Goal: Find specific page/section: Find specific page/section

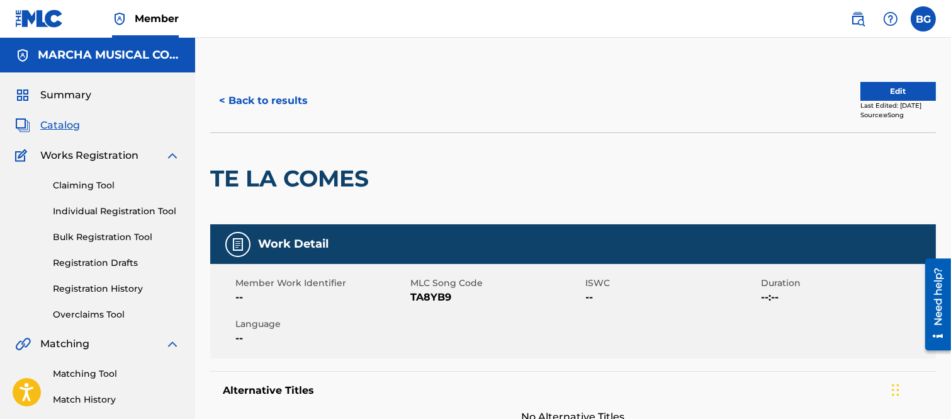
click at [222, 98] on button "< Back to results" at bounding box center [263, 100] width 106 height 31
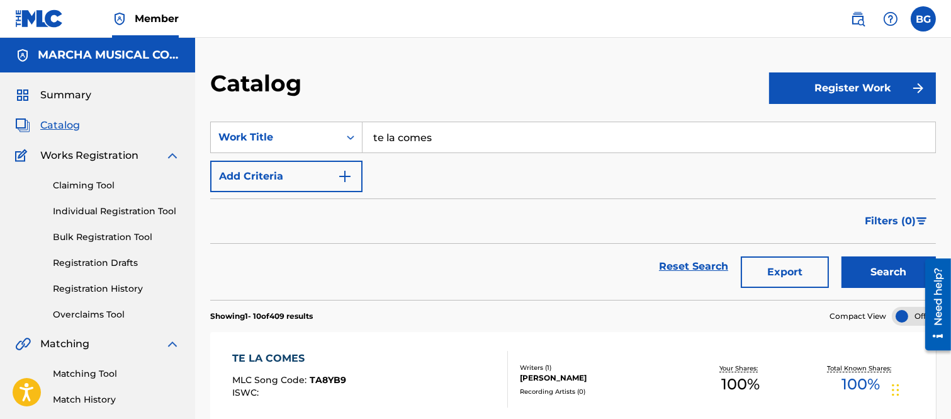
click at [457, 140] on input "te la comes" at bounding box center [649, 137] width 573 height 30
type input "t"
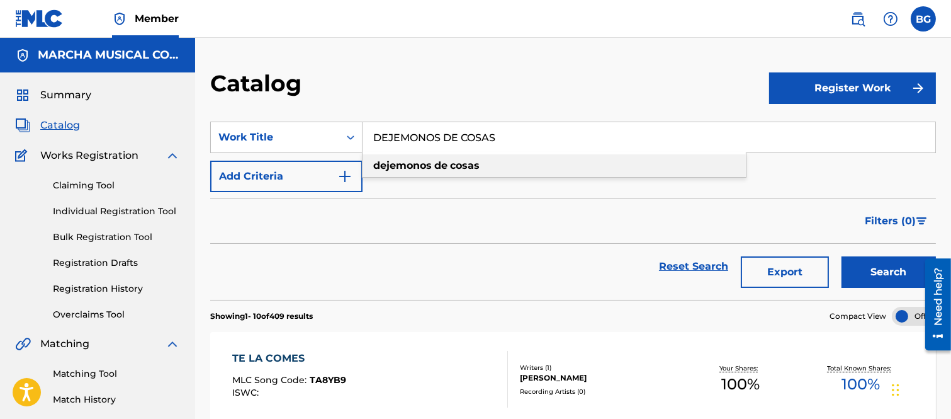
drag, startPoint x: 461, startPoint y: 164, endPoint x: 463, endPoint y: 171, distance: 7.0
click at [461, 165] on strong "cosas" at bounding box center [465, 165] width 30 height 12
type input "dejemonos de cosas"
click at [861, 260] on button "Search" at bounding box center [889, 271] width 94 height 31
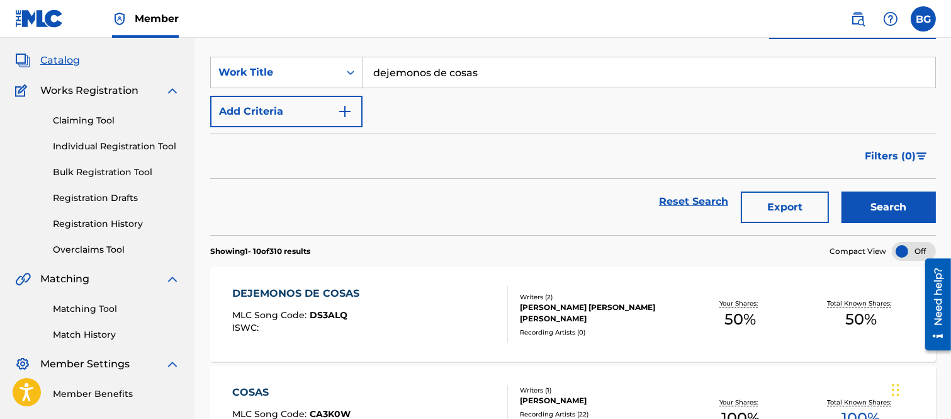
scroll to position [140, 0]
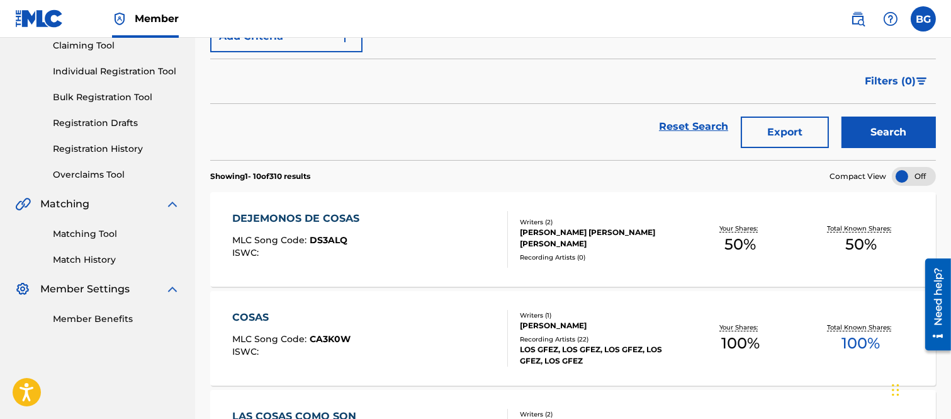
click at [293, 218] on div "DEJEMONOS DE COSAS" at bounding box center [298, 218] width 133 height 15
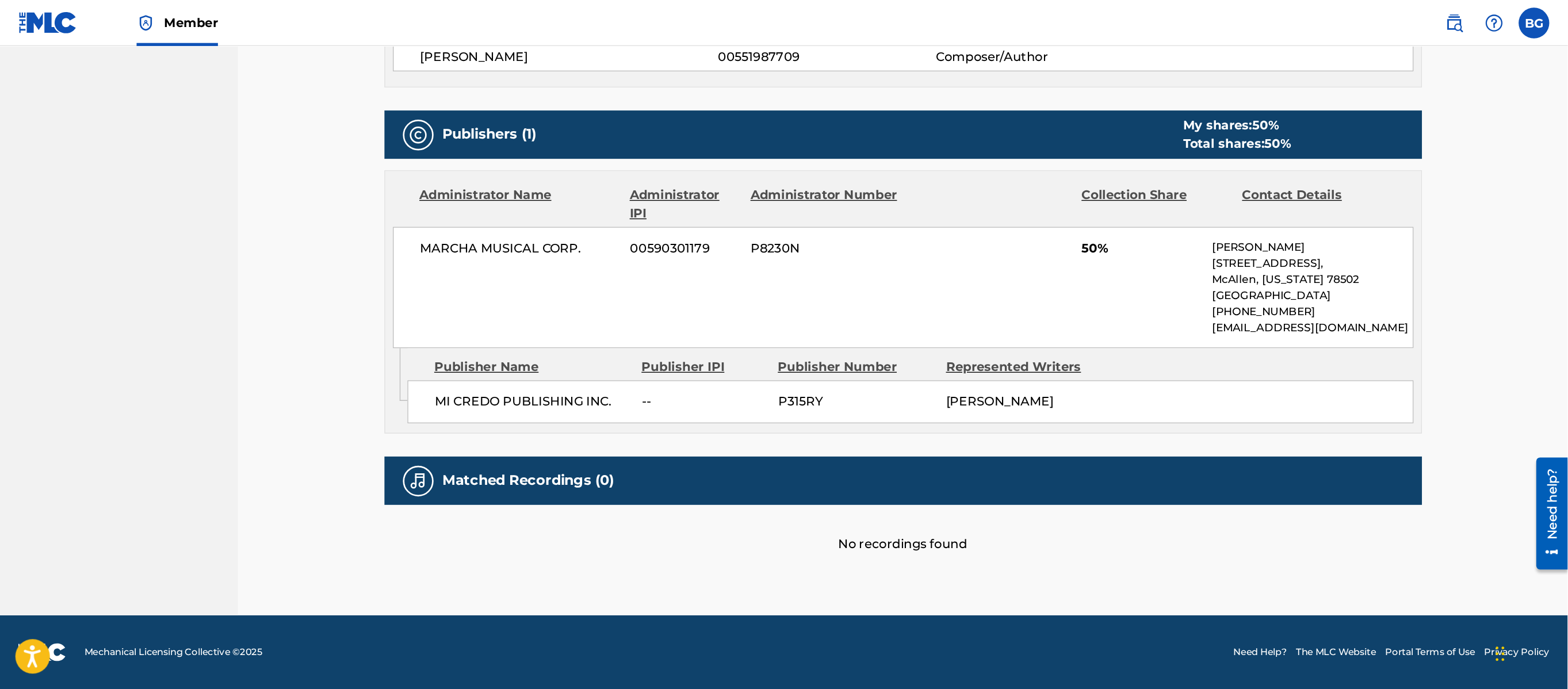
scroll to position [308, 0]
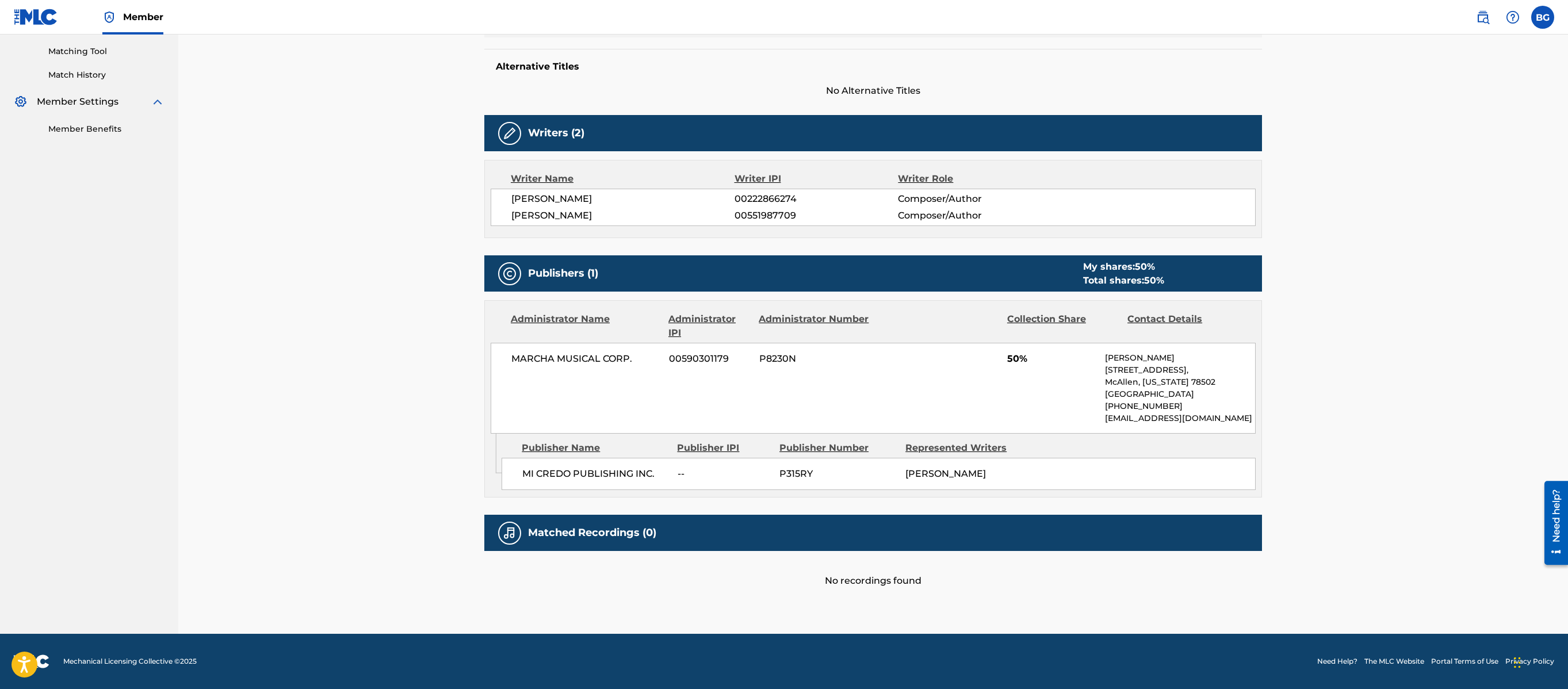
drag, startPoint x: 843, startPoint y: 1, endPoint x: 378, endPoint y: 139, distance: 485.0
click at [378, 146] on div "< Back to results Edit Last Edited: [DATE] Source: The MLC DEJEMONOS DE COSAS W…" at bounding box center [873, 188] width 1390 height 889
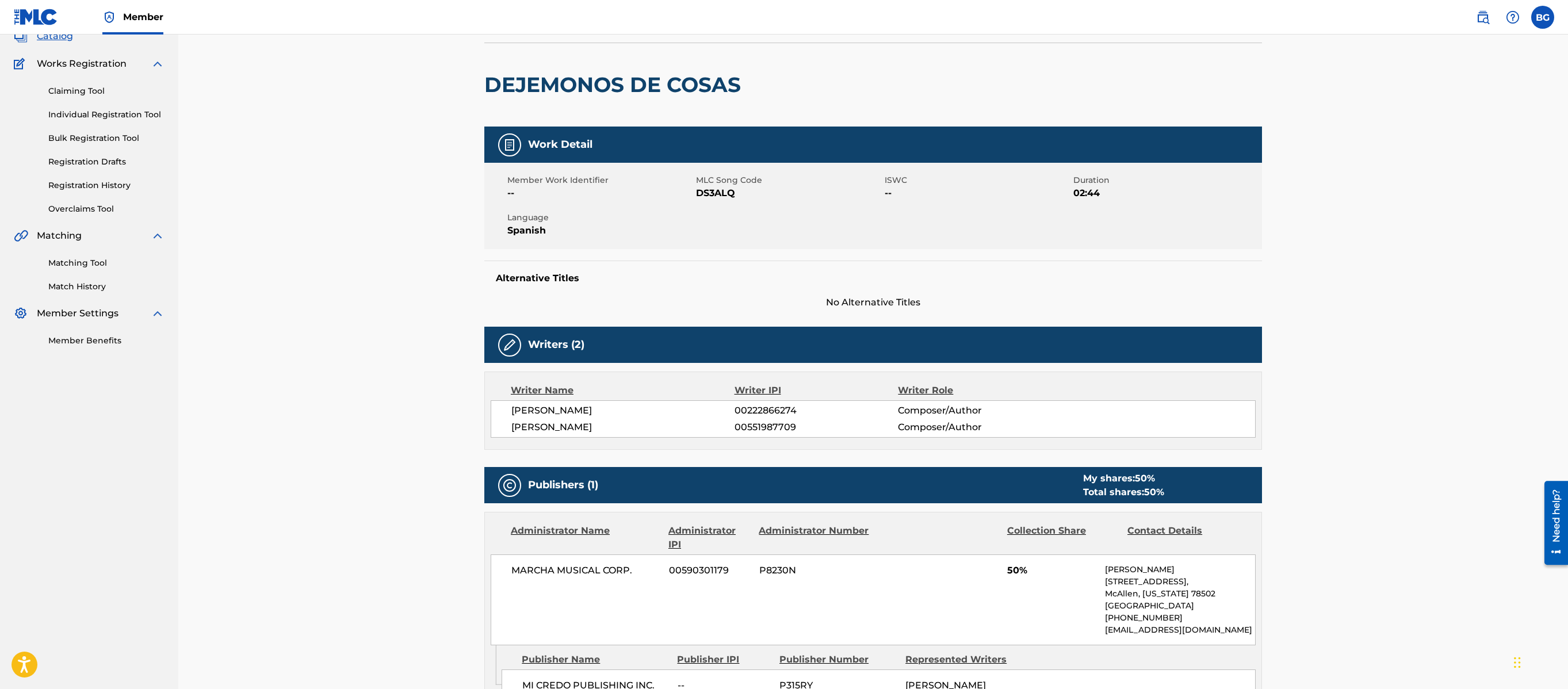
scroll to position [0, 0]
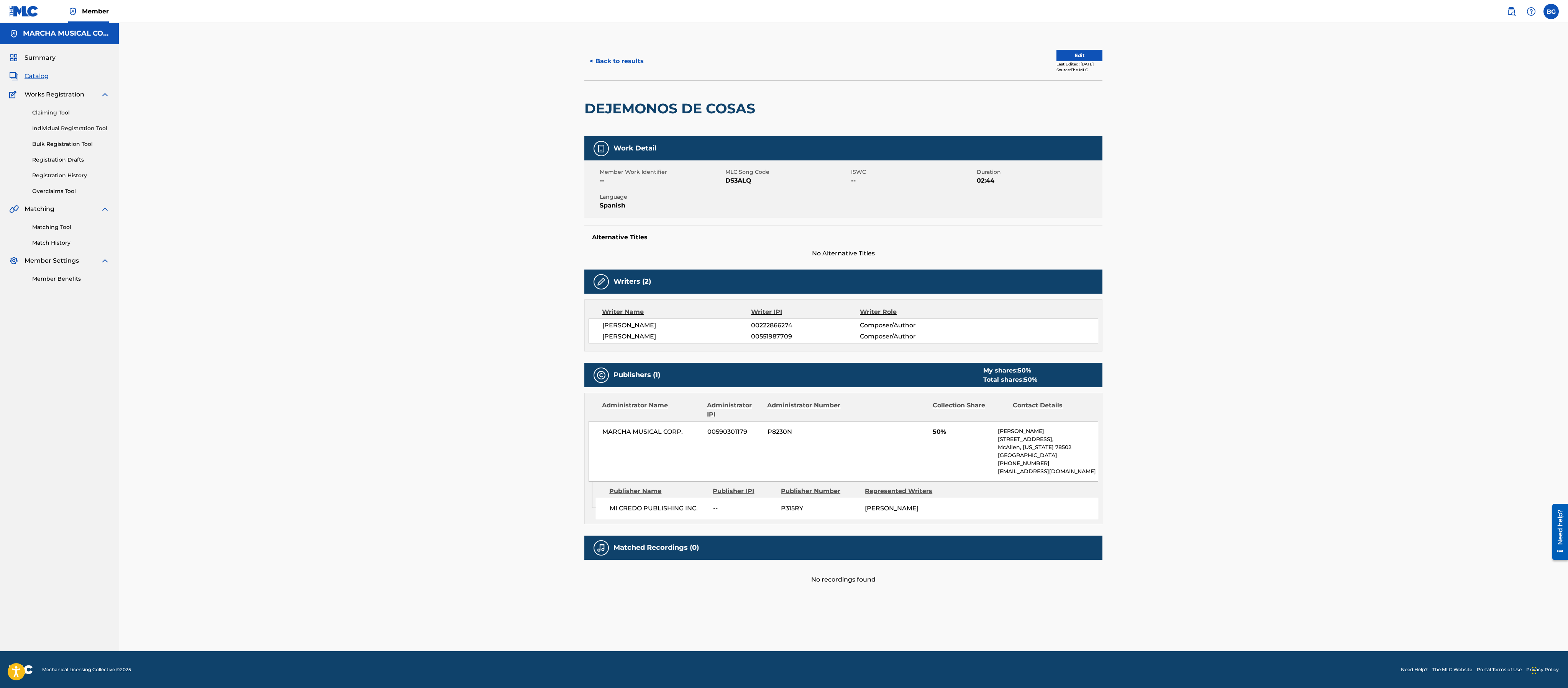
drag, startPoint x: 985, startPoint y: 1, endPoint x: 453, endPoint y: 114, distance: 543.9
click at [453, 114] on div "< Back to results Edit Last Edited: [DATE] Source: The MLC DEJEMONOS DE COSAS W…" at bounding box center [843, 337] width 1449 height 628
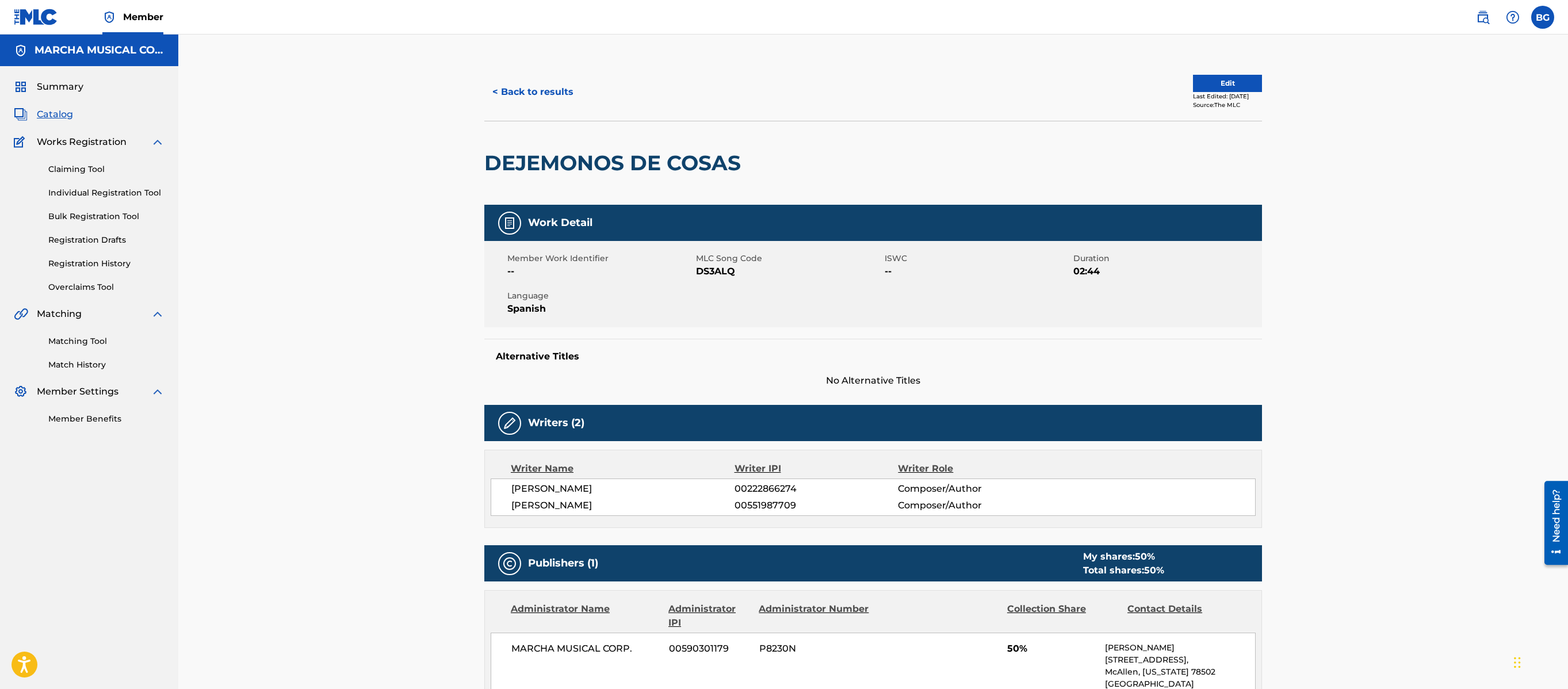
drag, startPoint x: 2204, startPoint y: 2, endPoint x: 307, endPoint y: 258, distance: 1914.2
click at [305, 260] on div "< Back to results Edit Last Edited: [DATE] Source: The MLC DEJEMONOS DE COSAS W…" at bounding box center [873, 479] width 1390 height 889
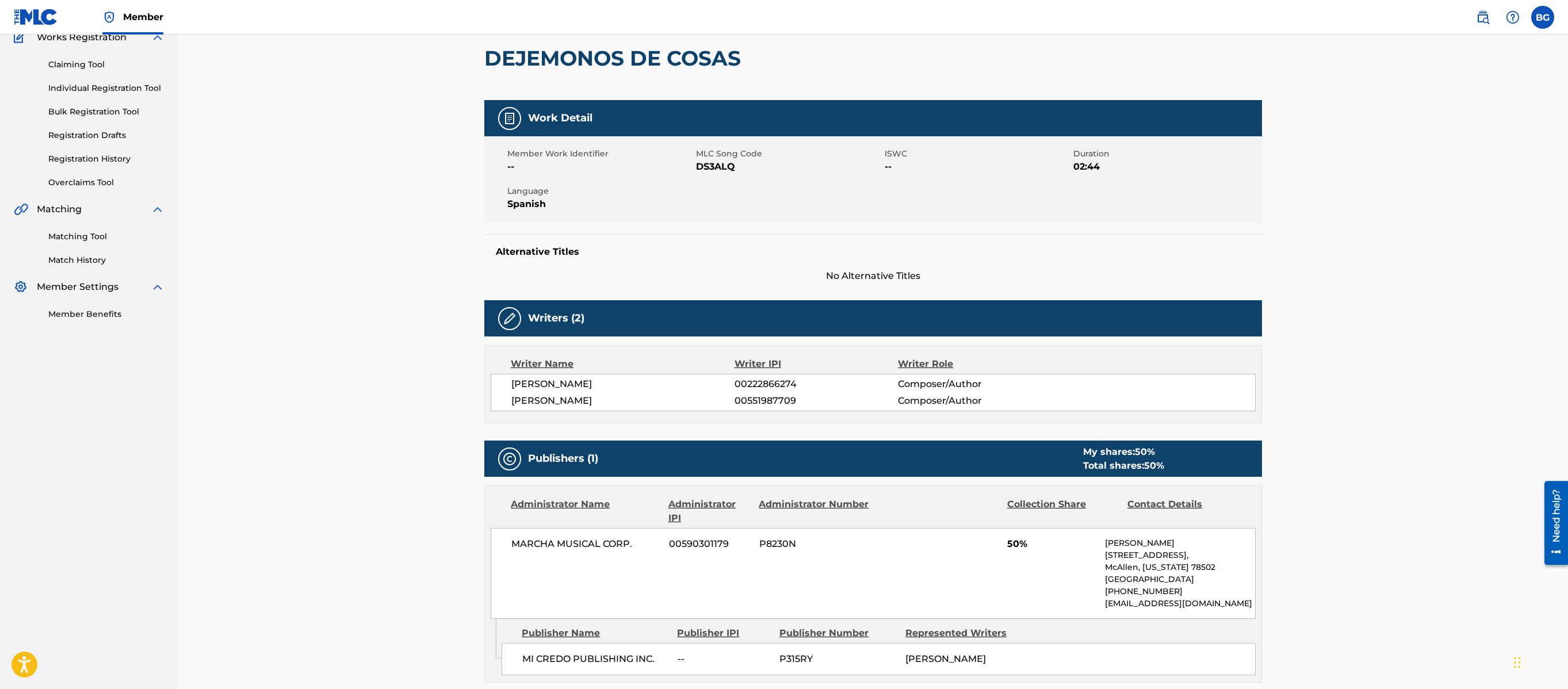
scroll to position [107, 0]
